Goal: Task Accomplishment & Management: Manage account settings

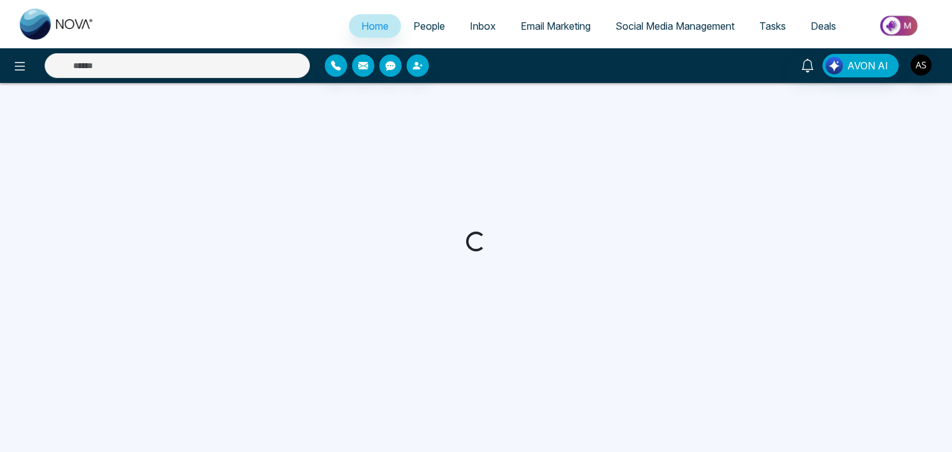
select select "*"
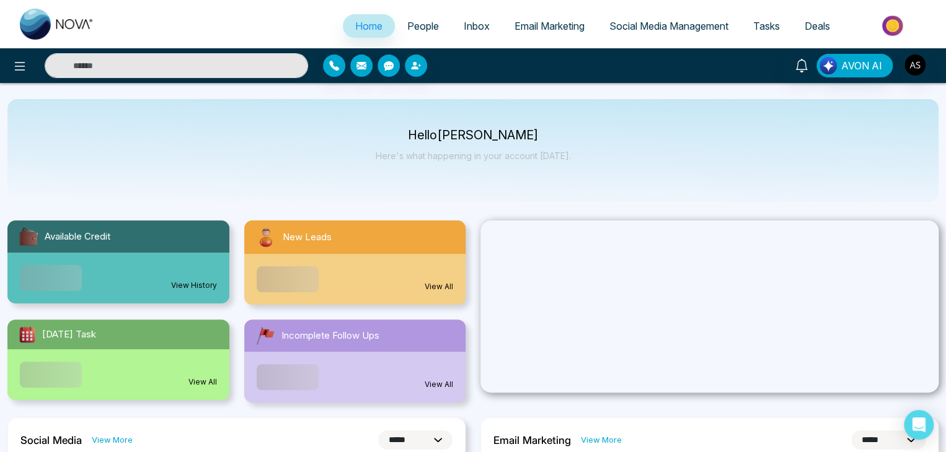
click at [634, 27] on span "Social Media Management" at bounding box center [668, 26] width 119 height 12
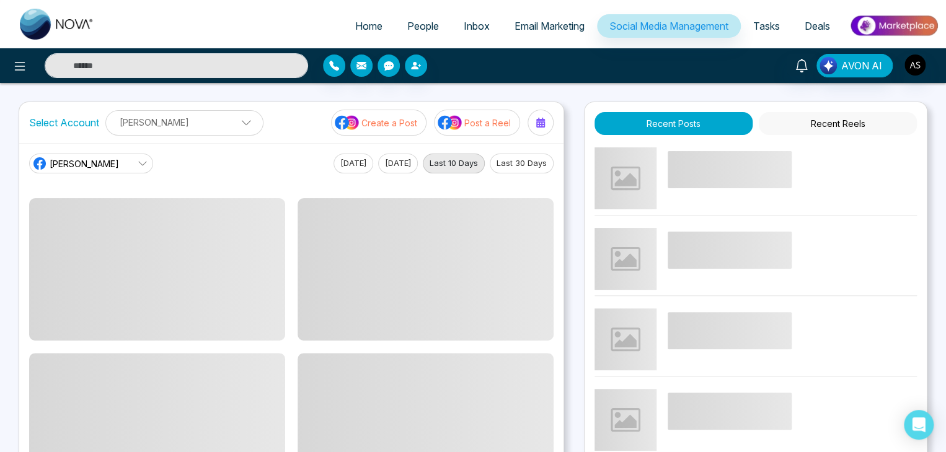
click at [219, 117] on p "[PERSON_NAME]" at bounding box center [184, 122] width 142 height 20
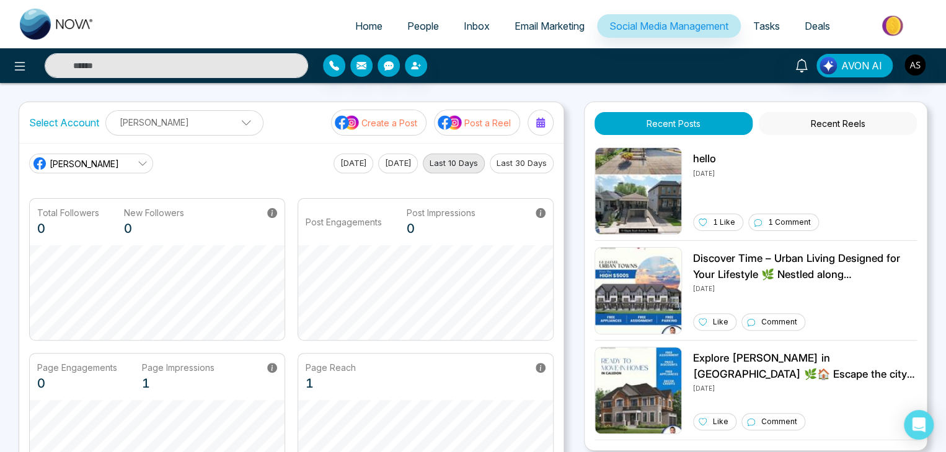
click at [208, 110] on div "Select Account [PERSON_NAME] [PERSON_NAME] Add Social Accounts Create a Post Po…" at bounding box center [291, 122] width 544 height 41
click at [105, 159] on link "[PERSON_NAME]" at bounding box center [91, 164] width 124 height 20
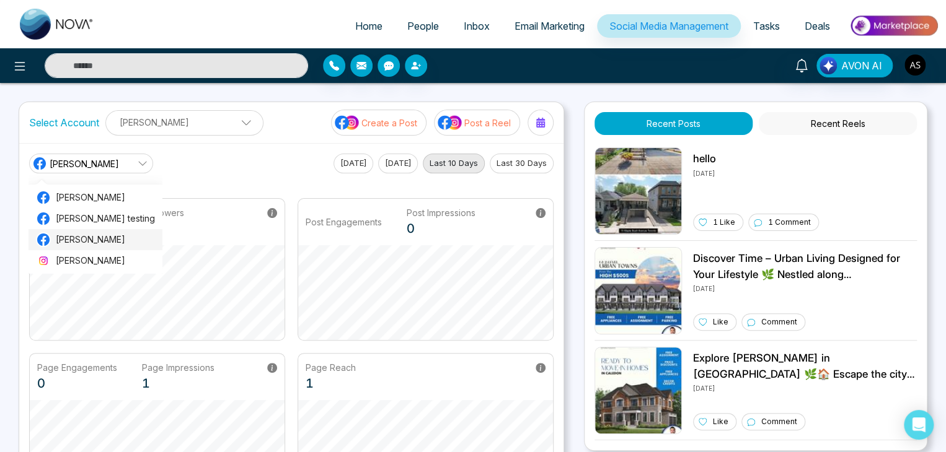
scroll to position [2, 0]
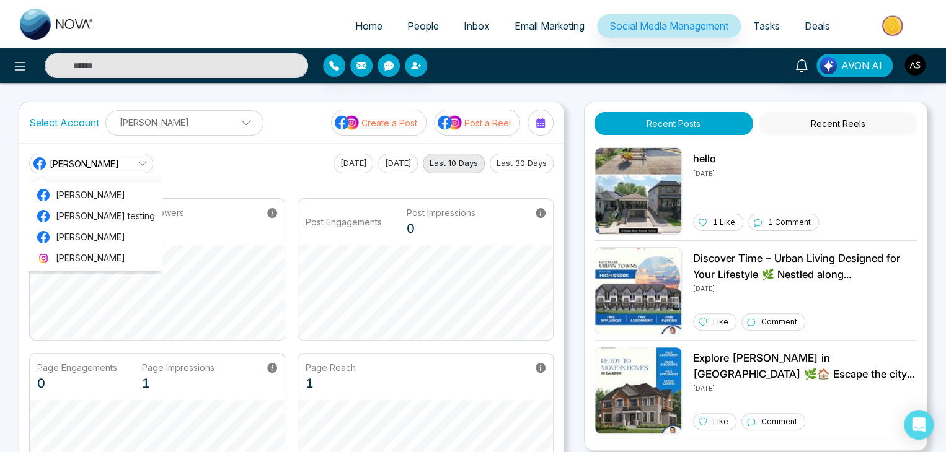
click at [200, 169] on div "[PERSON_NAME] real [PERSON_NAME] real [PERSON_NAME] testing [PERSON_NAME] [PERS…" at bounding box center [291, 164] width 524 height 20
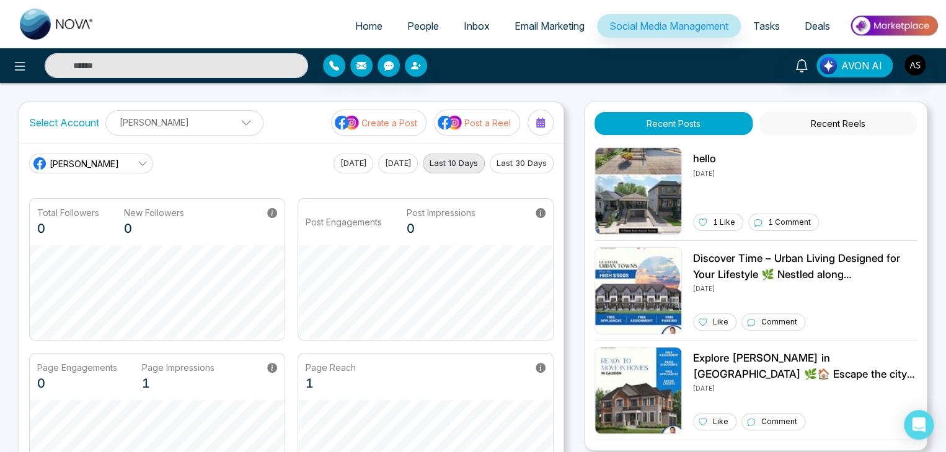
click at [136, 160] on link "[PERSON_NAME]" at bounding box center [91, 164] width 124 height 20
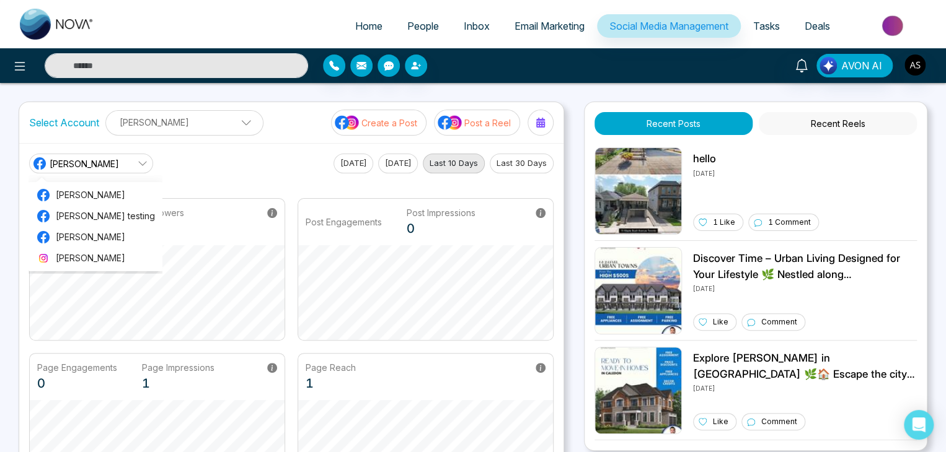
click at [208, 162] on div "[PERSON_NAME] real [PERSON_NAME] real [PERSON_NAME] testing [PERSON_NAME] [PERS…" at bounding box center [291, 164] width 524 height 20
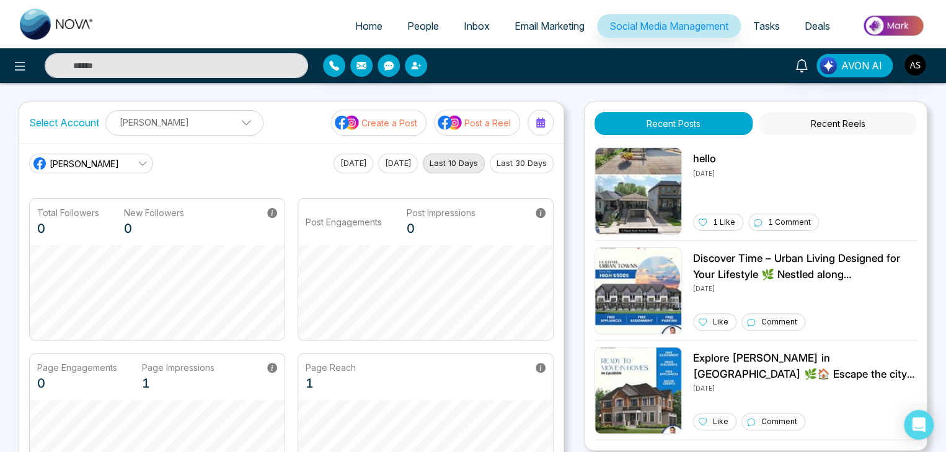
click at [121, 156] on link "[PERSON_NAME]" at bounding box center [91, 164] width 124 height 20
click at [236, 122] on span at bounding box center [241, 125] width 11 height 11
click at [216, 118] on p "[PERSON_NAME]" at bounding box center [184, 122] width 142 height 20
click at [318, 175] on main "[PERSON_NAME] real [PERSON_NAME] real [PERSON_NAME] testing [PERSON_NAME] [PERS…" at bounding box center [291, 325] width 524 height 342
click at [134, 165] on link "[PERSON_NAME]" at bounding box center [91, 164] width 124 height 20
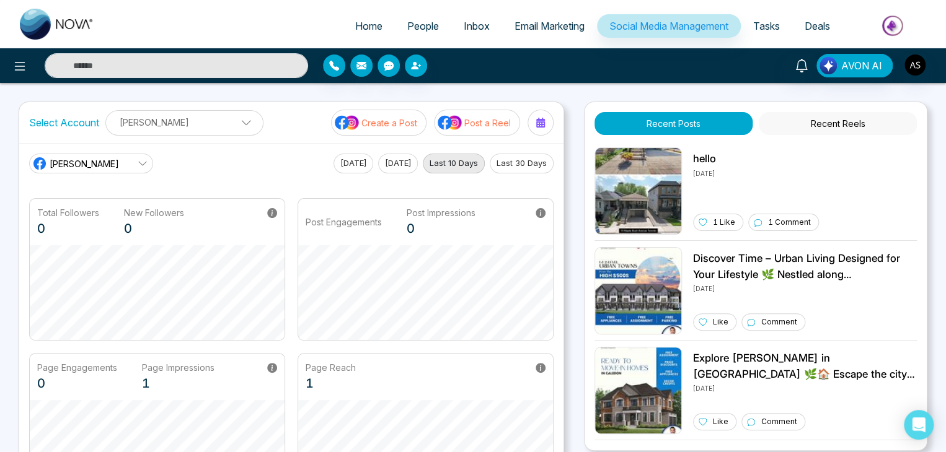
click at [241, 165] on div "[PERSON_NAME] real [PERSON_NAME] real [PERSON_NAME] testing [PERSON_NAME] [PERS…" at bounding box center [291, 164] width 524 height 20
click at [236, 123] on span at bounding box center [241, 125] width 11 height 11
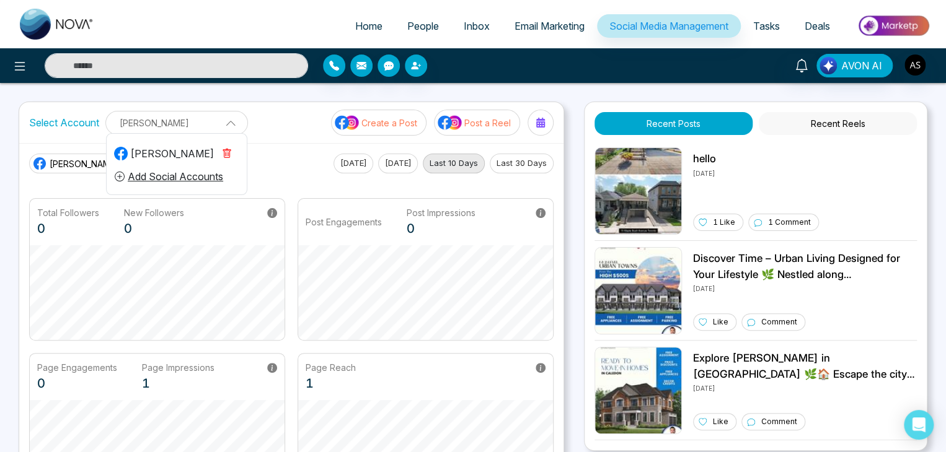
click at [229, 123] on span at bounding box center [226, 121] width 11 height 11
click at [129, 156] on link "[PERSON_NAME]" at bounding box center [91, 164] width 124 height 20
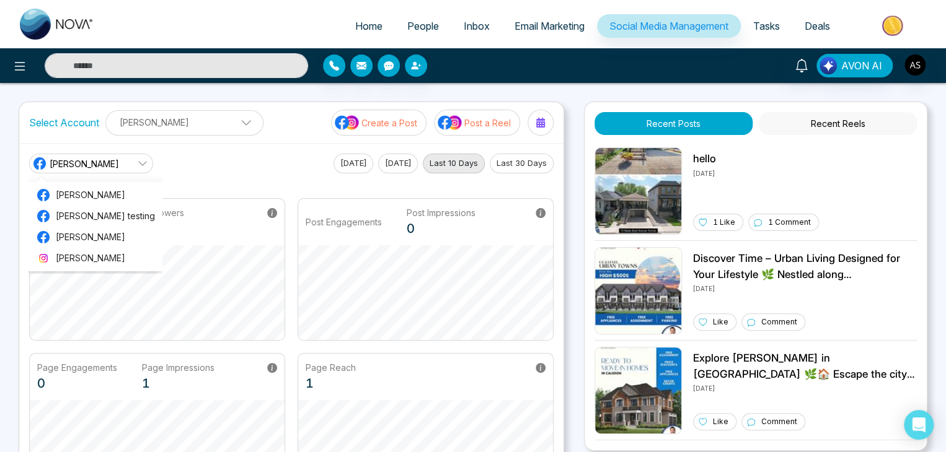
click at [129, 156] on link "[PERSON_NAME]" at bounding box center [91, 164] width 124 height 20
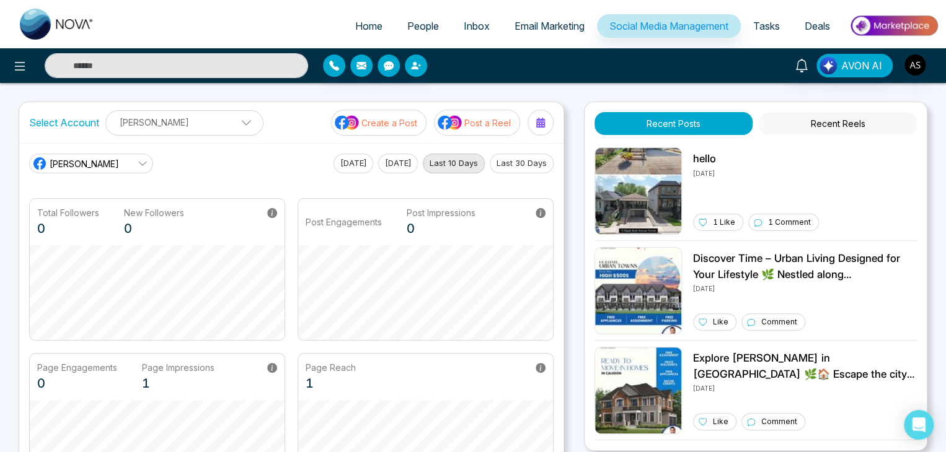
click at [140, 165] on icon at bounding box center [143, 164] width 10 height 10
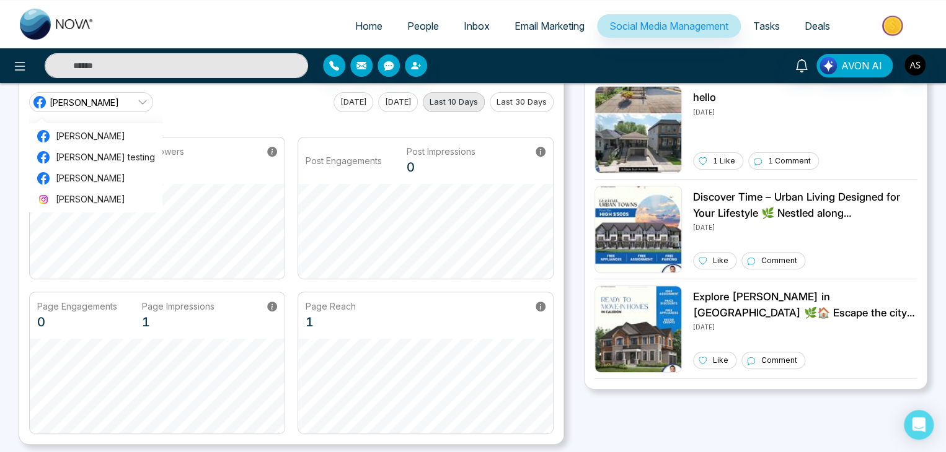
scroll to position [0, 0]
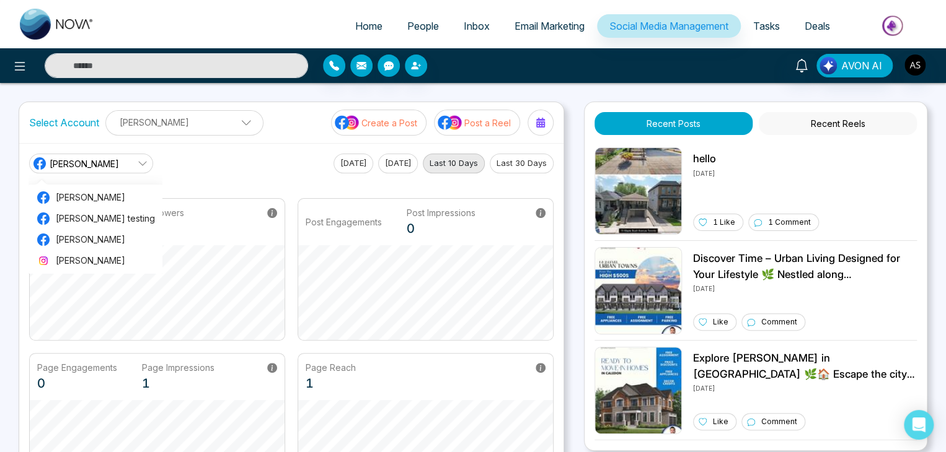
click at [173, 133] on div "[PERSON_NAME] [PERSON_NAME] Add Social Accounts" at bounding box center [184, 122] width 158 height 25
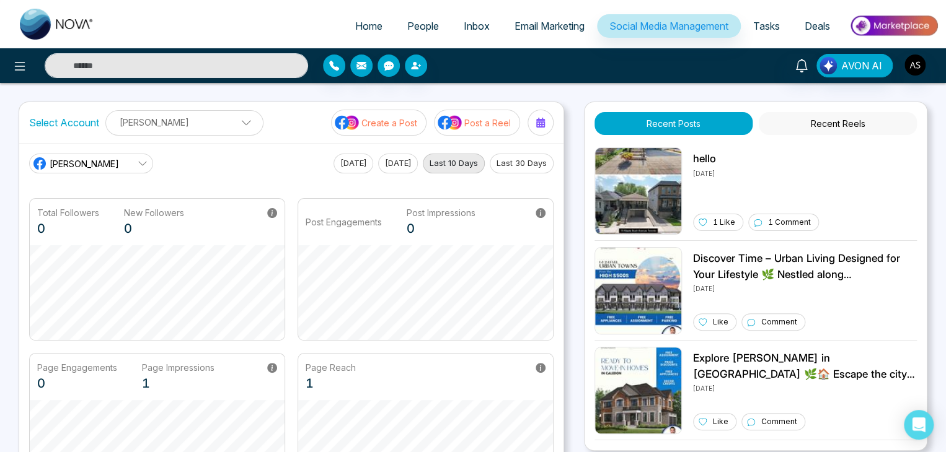
click at [266, 118] on div "Select Account [PERSON_NAME] [PERSON_NAME] Add Social Accounts Create a Post Po…" at bounding box center [291, 122] width 544 height 41
click at [917, 69] on img "button" at bounding box center [914, 65] width 21 height 21
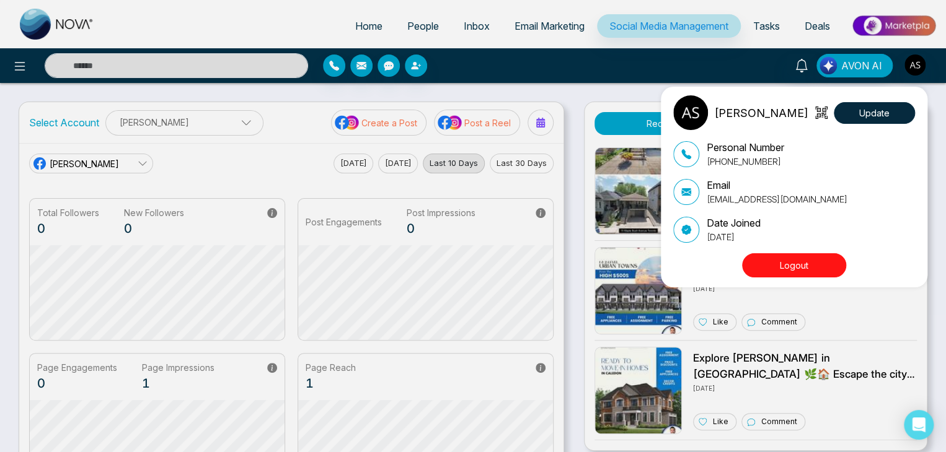
click at [803, 262] on button "Logout" at bounding box center [794, 265] width 104 height 24
